Goal: Information Seeking & Learning: Learn about a topic

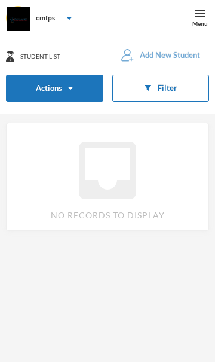
click at [198, 14] on img at bounding box center [200, 13] width 11 height 11
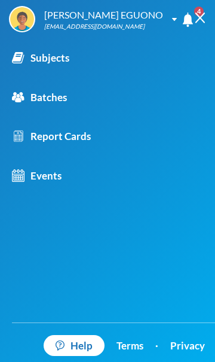
click at [199, 14] on img at bounding box center [200, 18] width 11 height 11
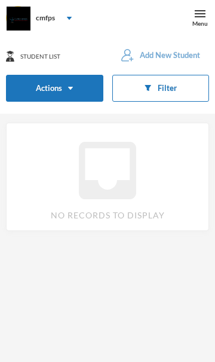
click at [200, 19] on img at bounding box center [200, 13] width 11 height 11
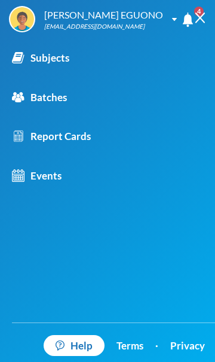
click at [73, 56] on link "Subjects" at bounding box center [114, 57] width 229 height 39
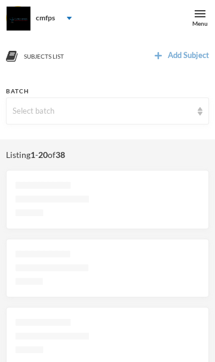
click at [77, 59] on div "Subjects List" at bounding box center [55, 55] width 106 height 13
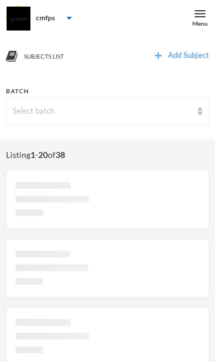
click at [59, 66] on div "Subjects List Add Subject" at bounding box center [108, 55] width 212 height 27
click at [48, 62] on div "Subjects List Add Subject" at bounding box center [108, 55] width 212 height 27
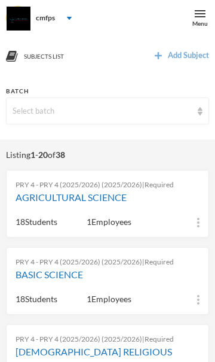
click at [72, 202] on link "AGRICULTURAL SCIENCE" at bounding box center [108, 197] width 184 height 14
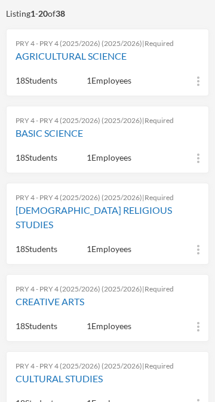
scroll to position [99, 0]
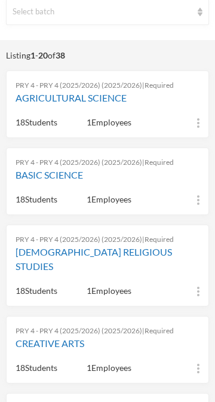
click at [57, 179] on link "BASIC SCIENCE" at bounding box center [108, 175] width 184 height 14
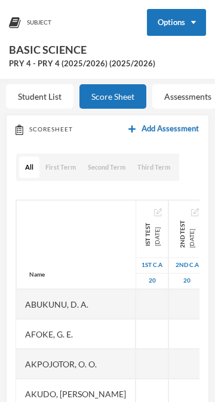
scroll to position [99, 0]
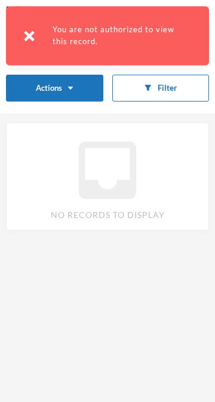
click at [28, 39] on img at bounding box center [29, 36] width 11 height 11
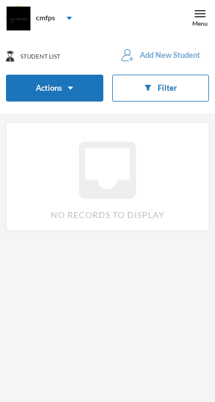
click at [200, 8] on img at bounding box center [200, 13] width 11 height 11
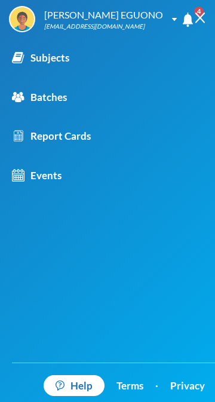
click at [71, 63] on link "Subjects" at bounding box center [114, 57] width 229 height 39
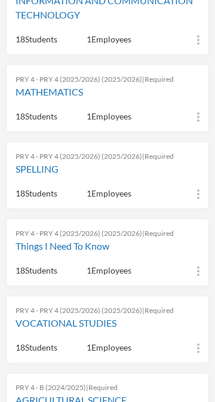
scroll to position [737, 0]
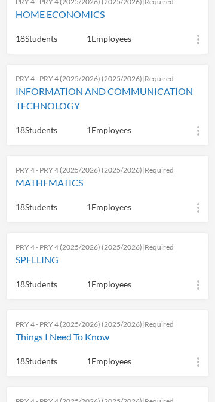
click at [62, 330] on link "Things I Need To Know" at bounding box center [108, 337] width 184 height 14
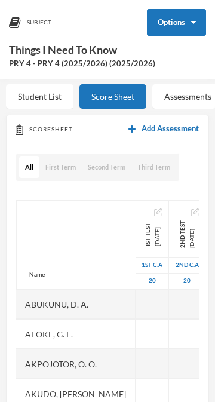
scroll to position [176, 0]
